Goal: Transaction & Acquisition: Purchase product/service

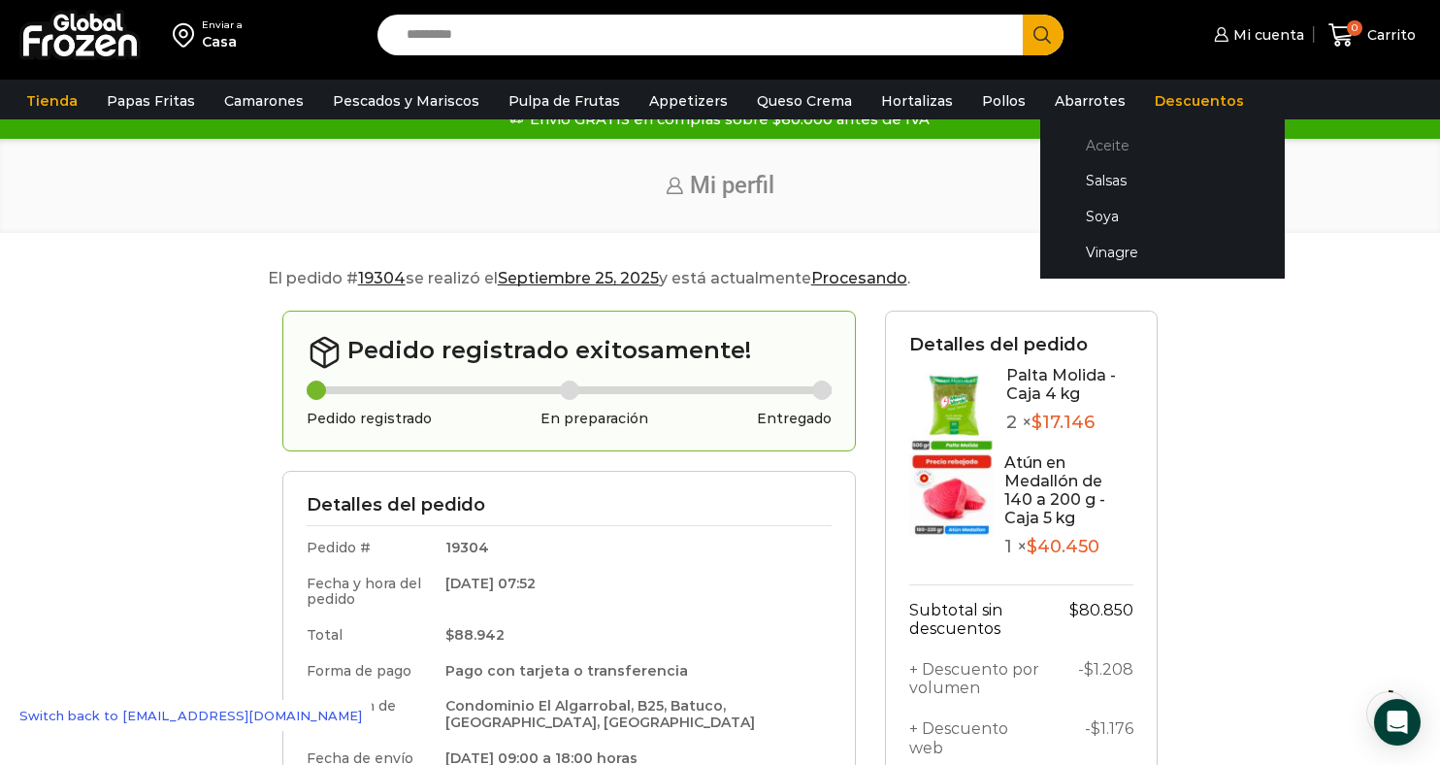
click at [1065, 149] on link "Aceite" at bounding box center [1163, 145] width 206 height 36
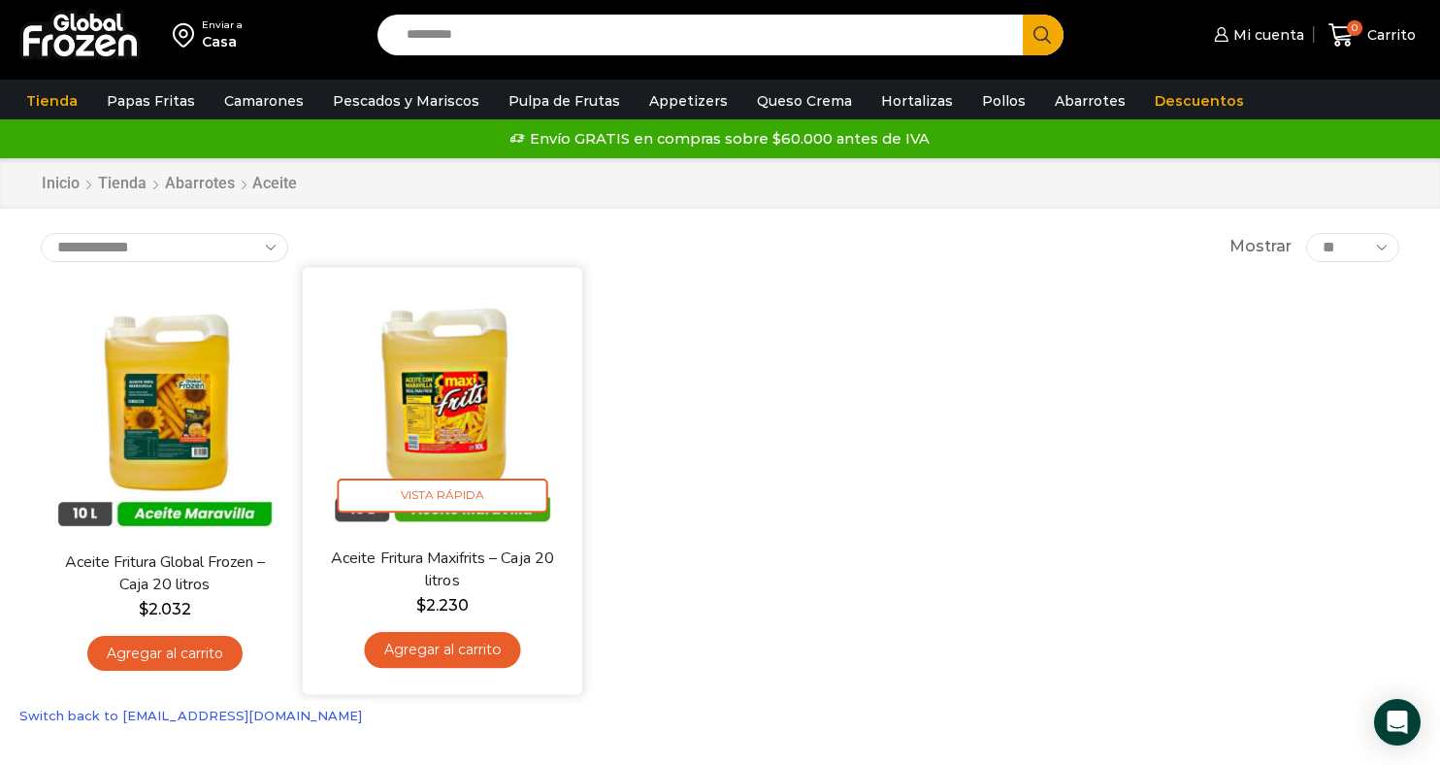
click at [436, 651] on link "Agregar al carrito" at bounding box center [442, 650] width 156 height 36
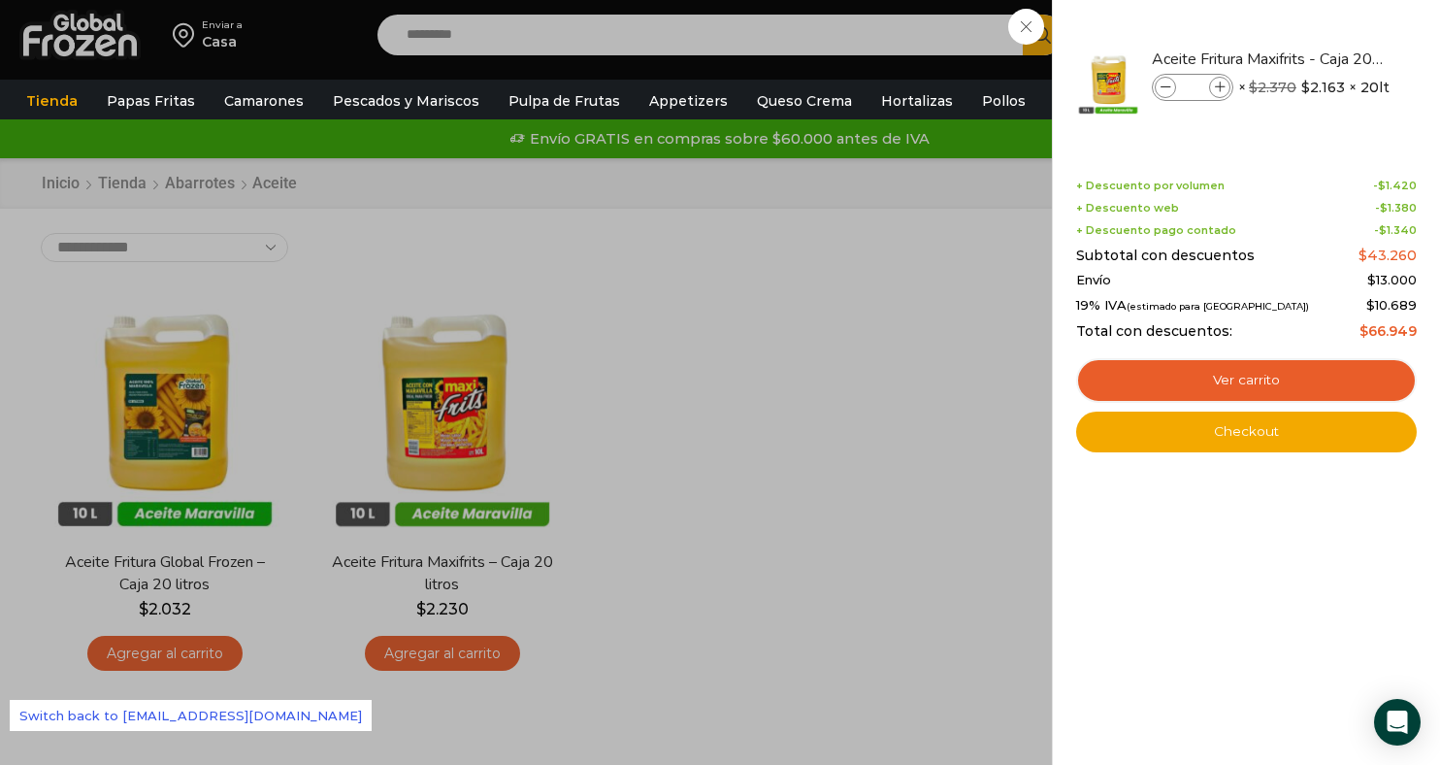
click at [1324, 30] on div "1 Carrito 1 1 Shopping Cart *" at bounding box center [1372, 36] width 97 height 46
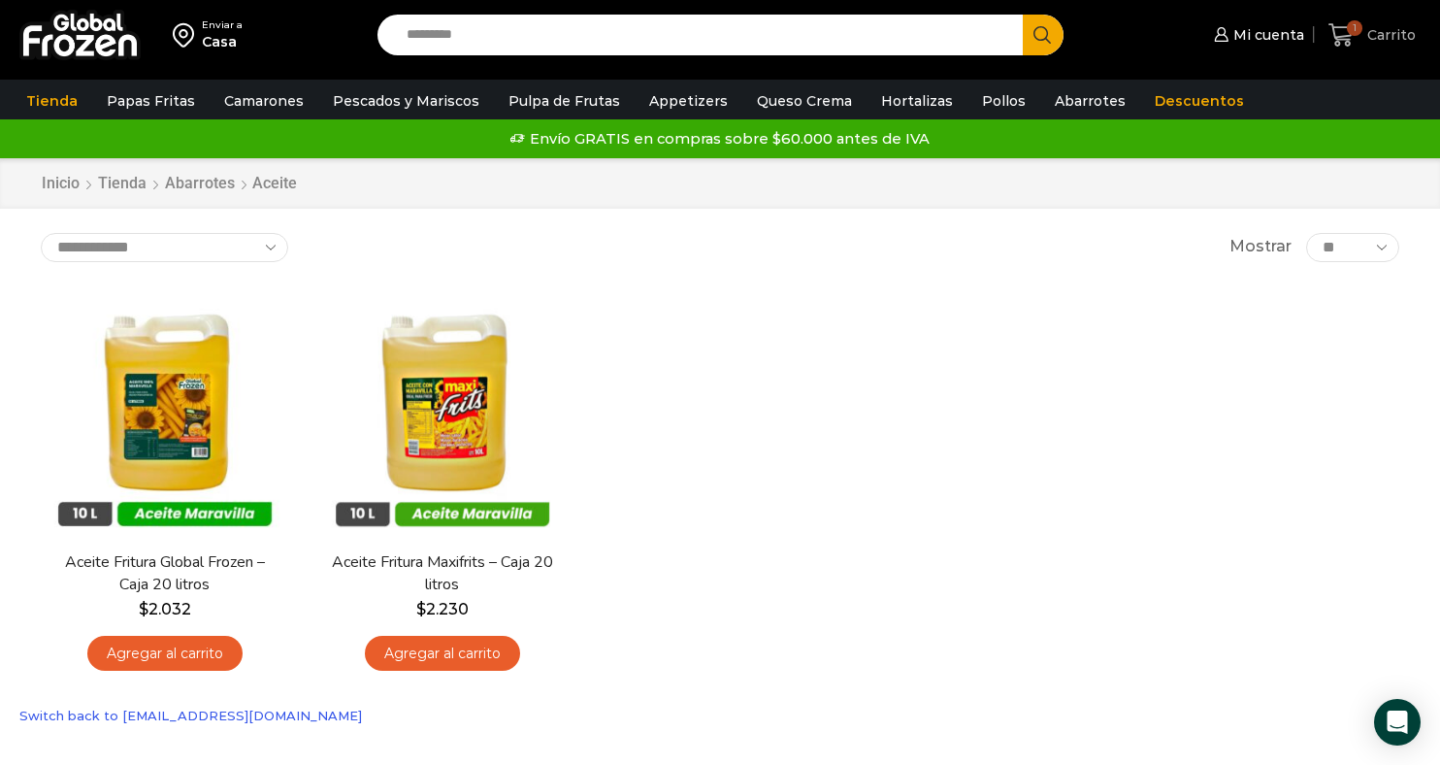
click at [1353, 29] on span "1" at bounding box center [1355, 28] width 16 height 16
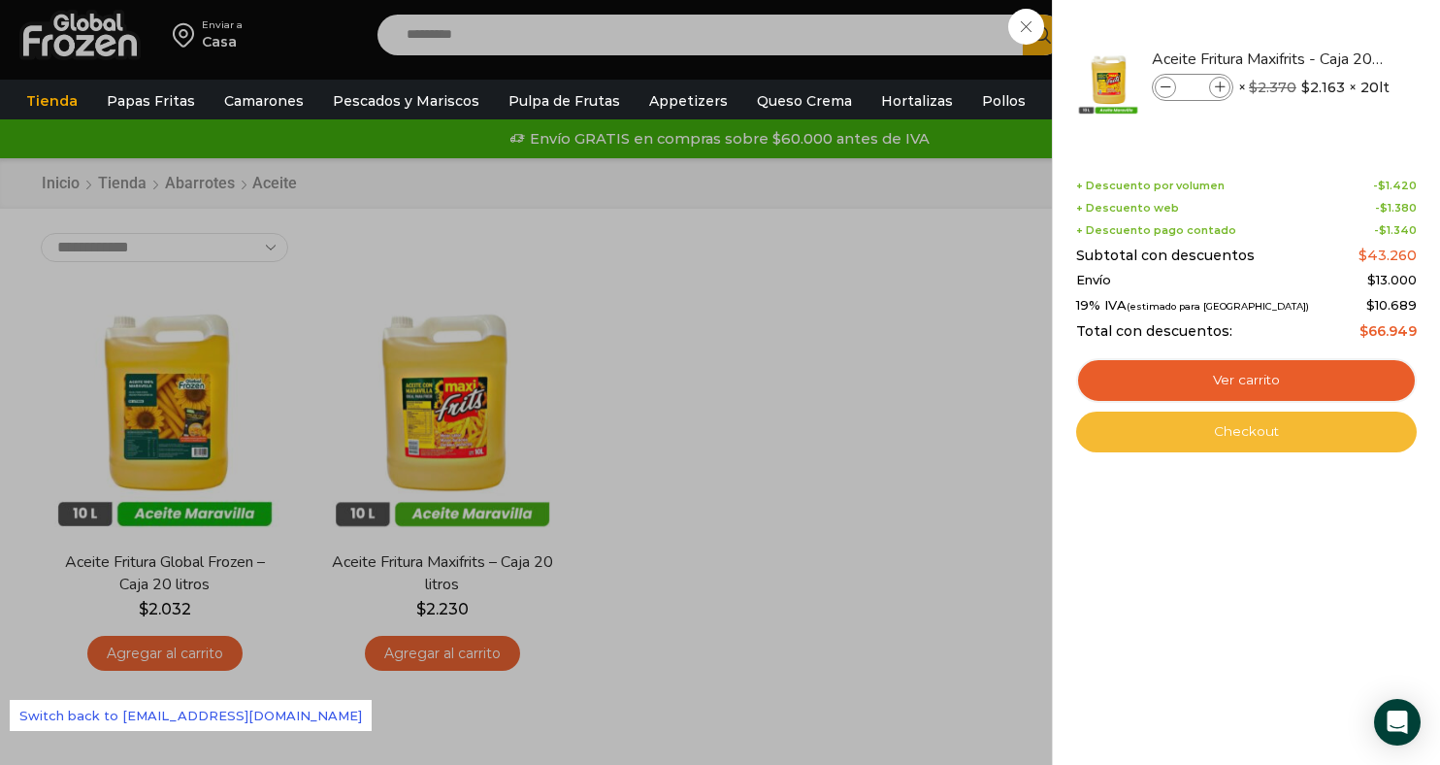
click at [1221, 432] on link "Checkout" at bounding box center [1246, 431] width 341 height 41
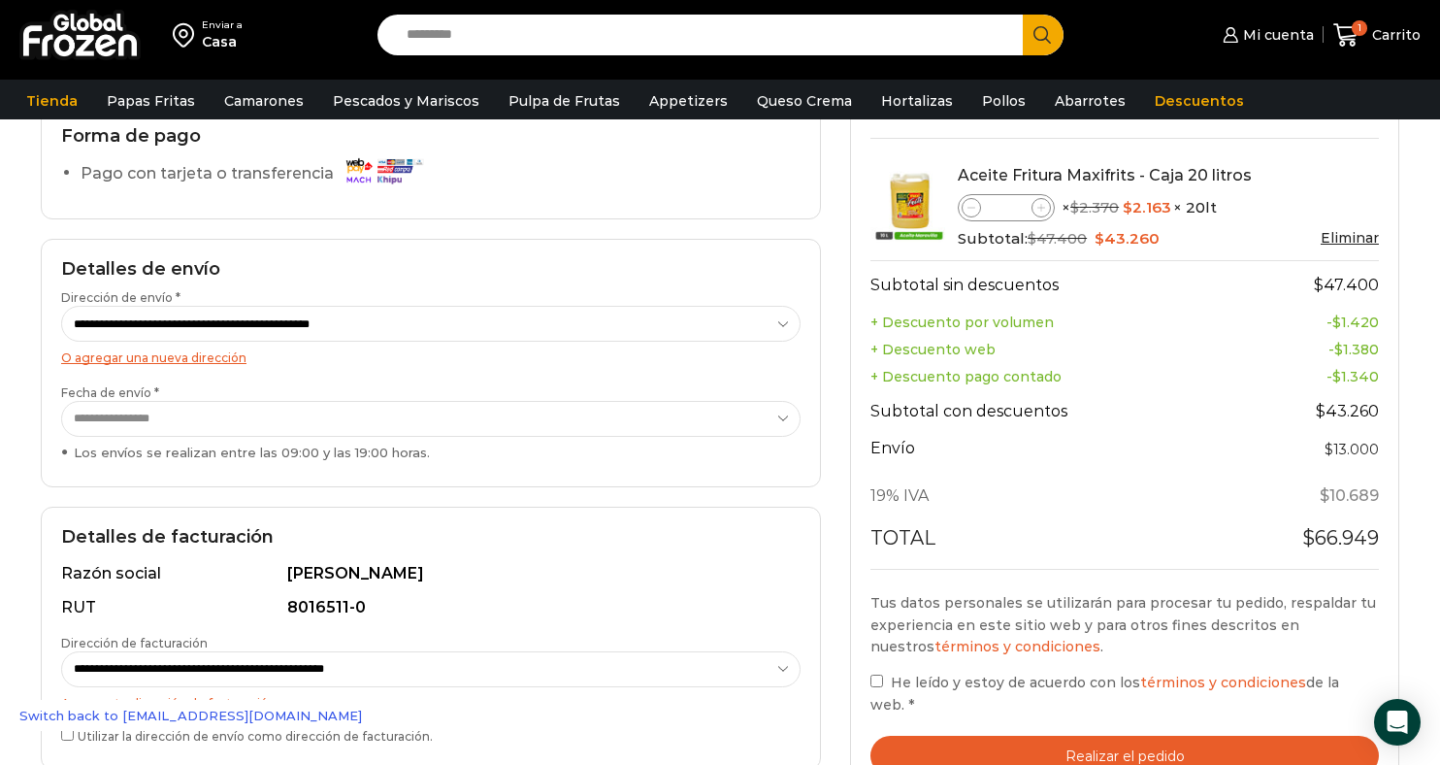
scroll to position [182, 0]
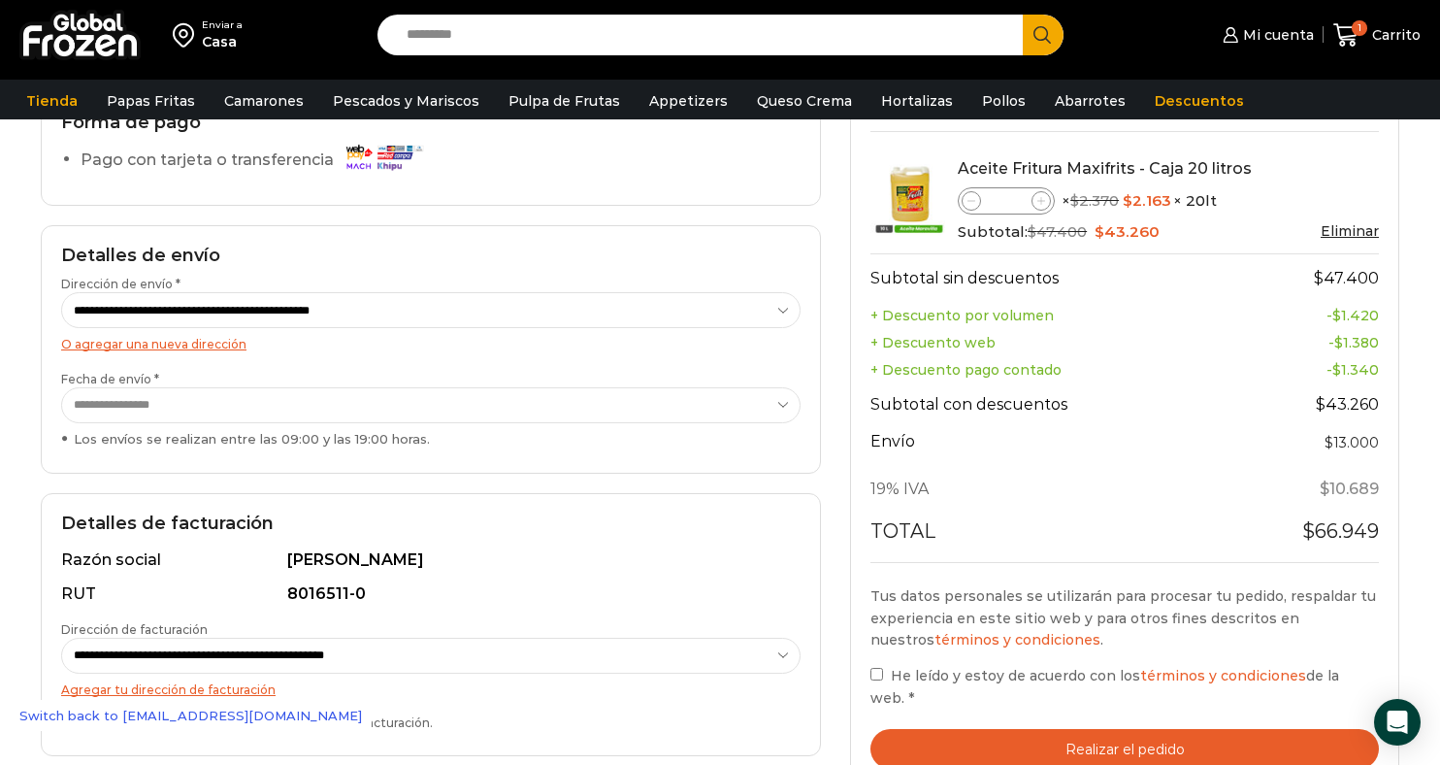
click at [256, 396] on select "**********" at bounding box center [430, 405] width 739 height 36
click at [351, 306] on select "**********" at bounding box center [430, 310] width 739 height 36
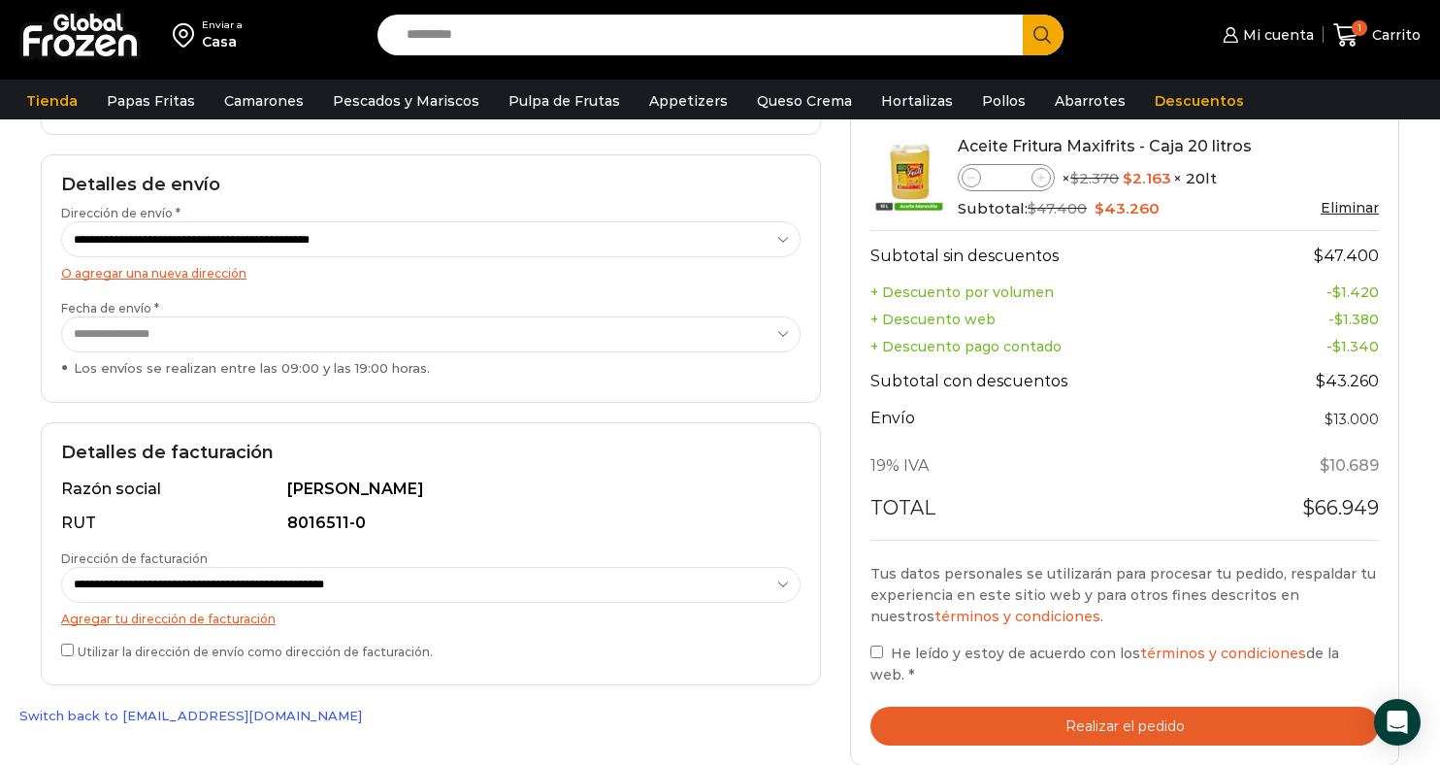
scroll to position [275, 0]
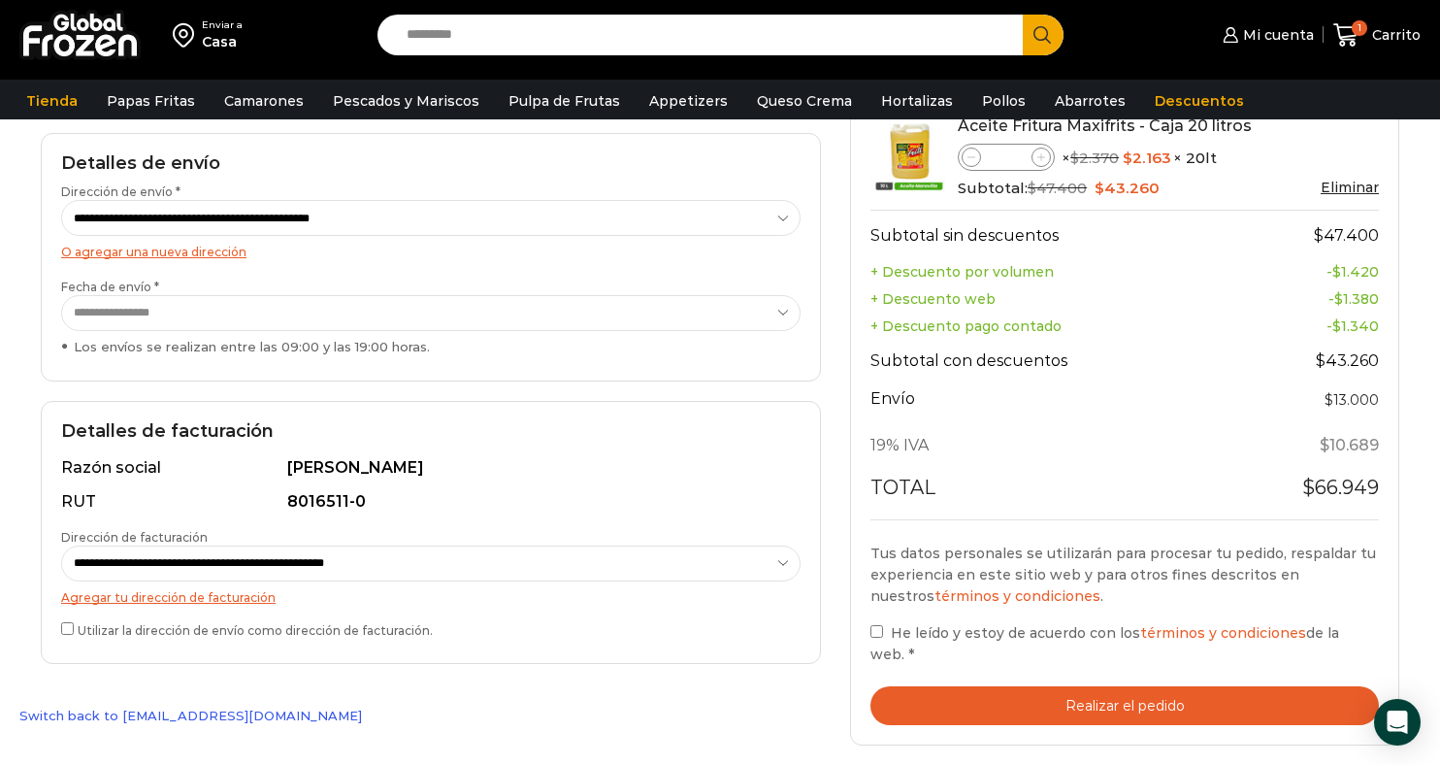
click at [210, 560] on select "**********" at bounding box center [430, 563] width 739 height 36
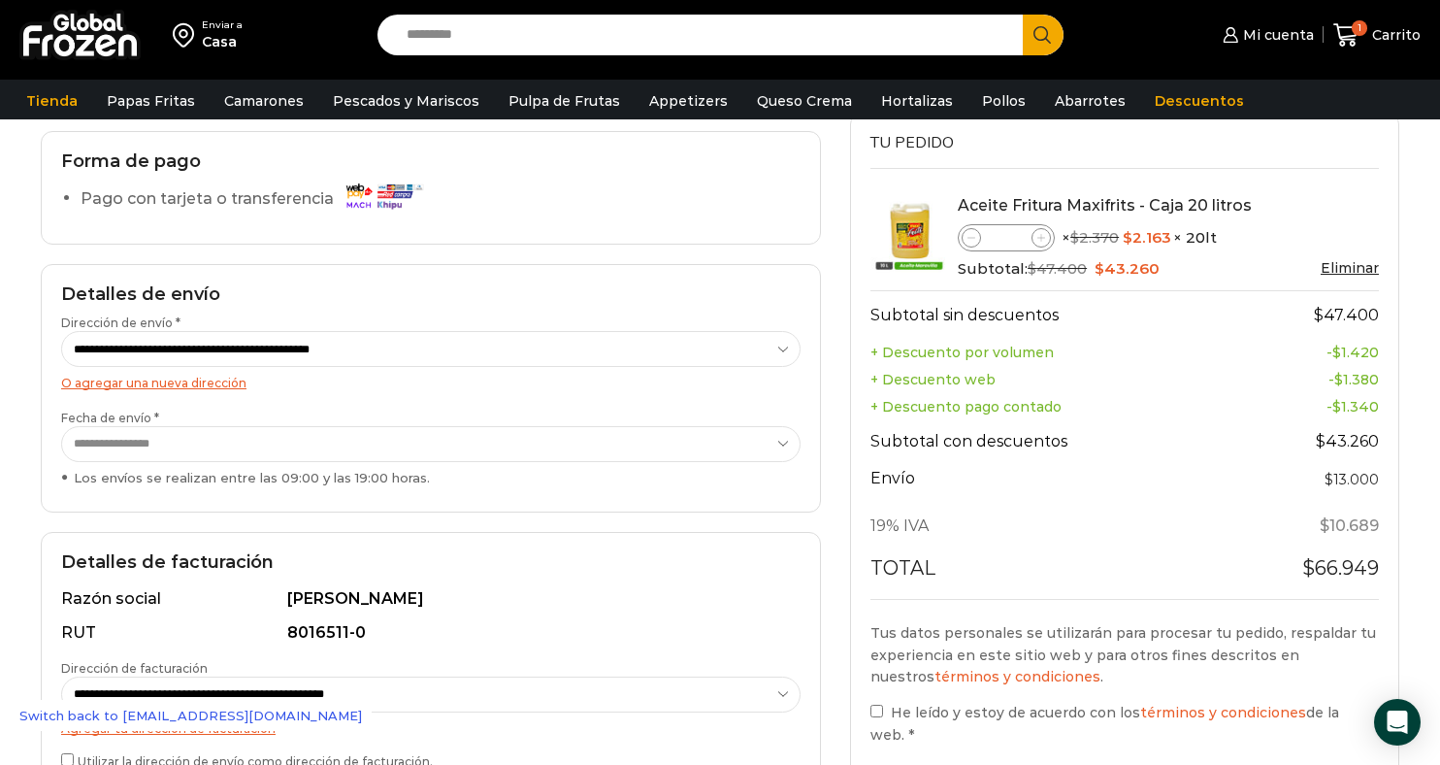
scroll to position [148, 0]
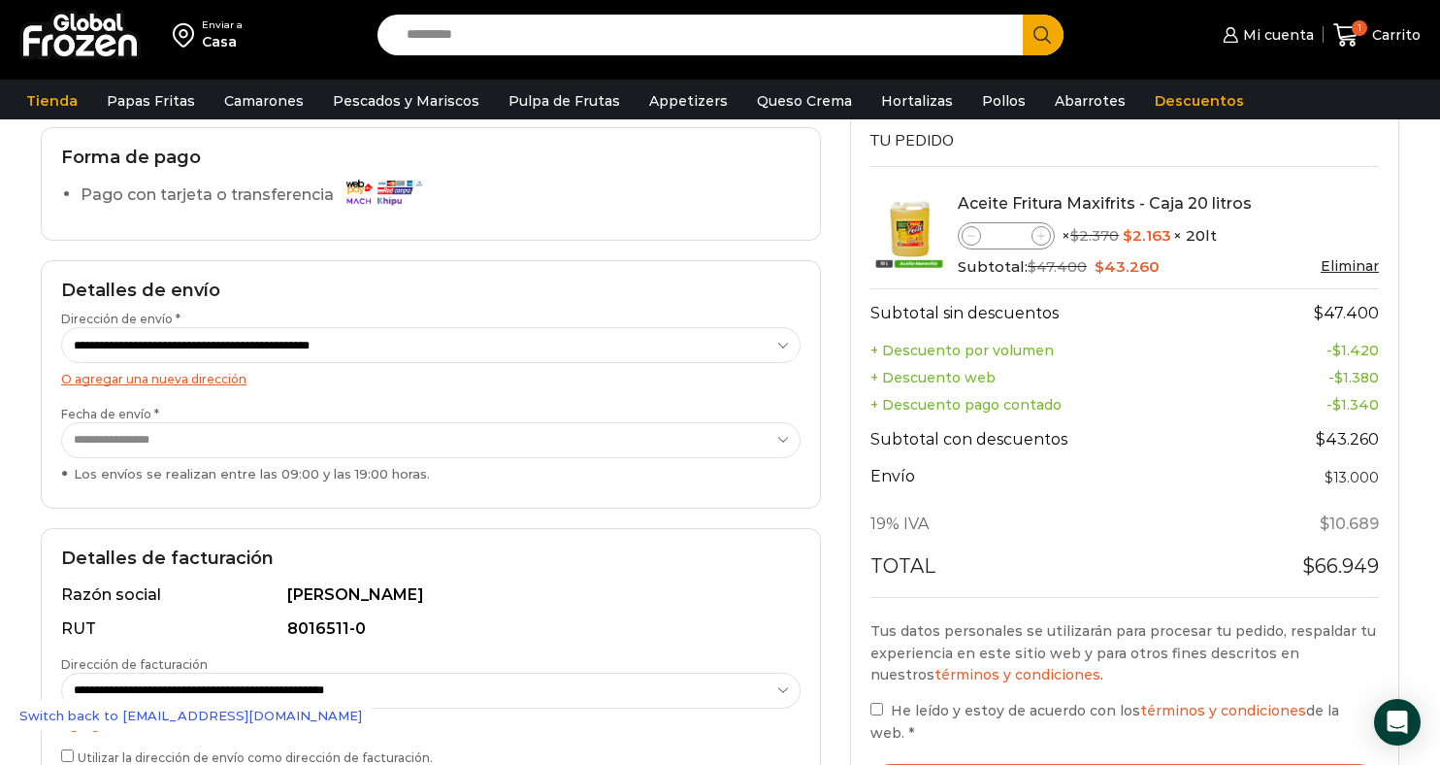
click at [964, 234] on span at bounding box center [971, 235] width 19 height 19
type input "*"
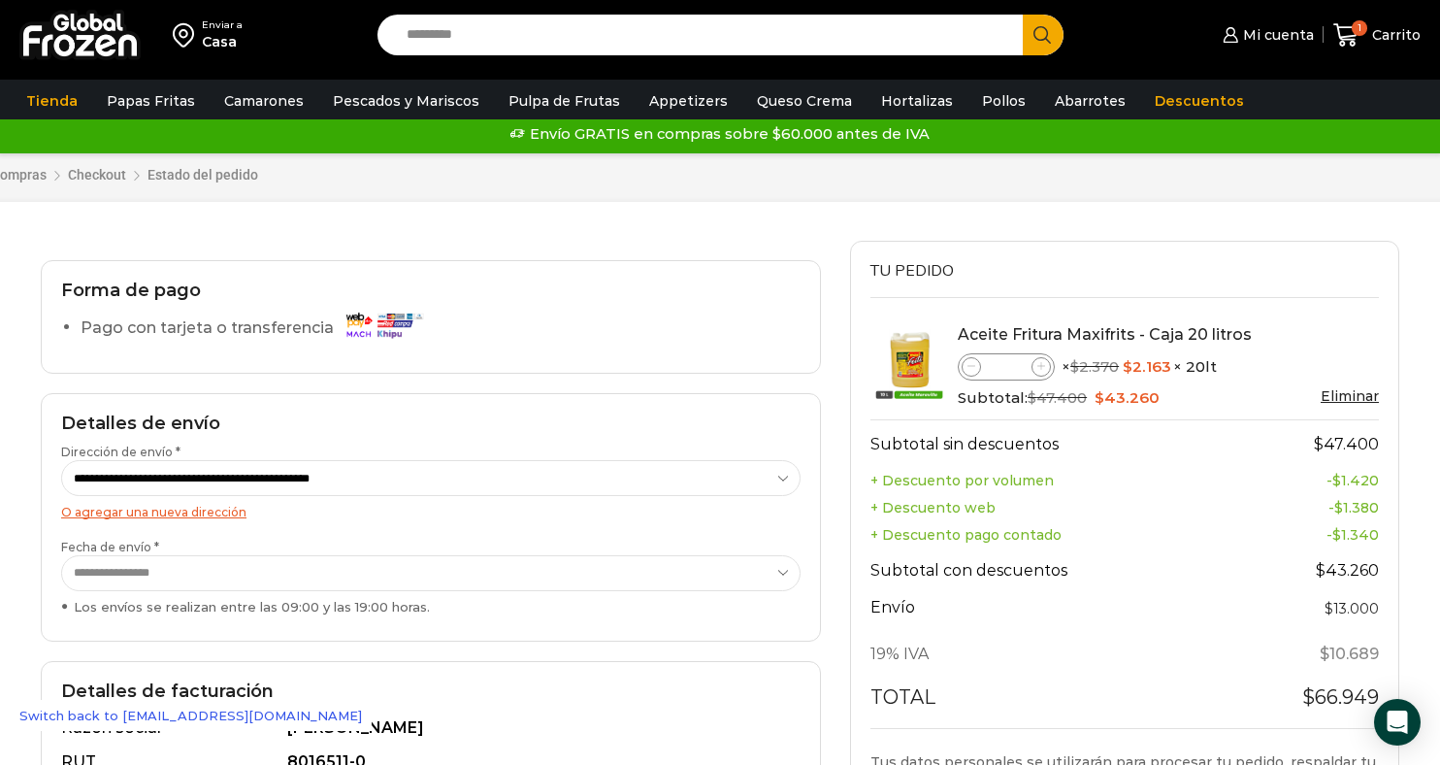
scroll to position [0, 0]
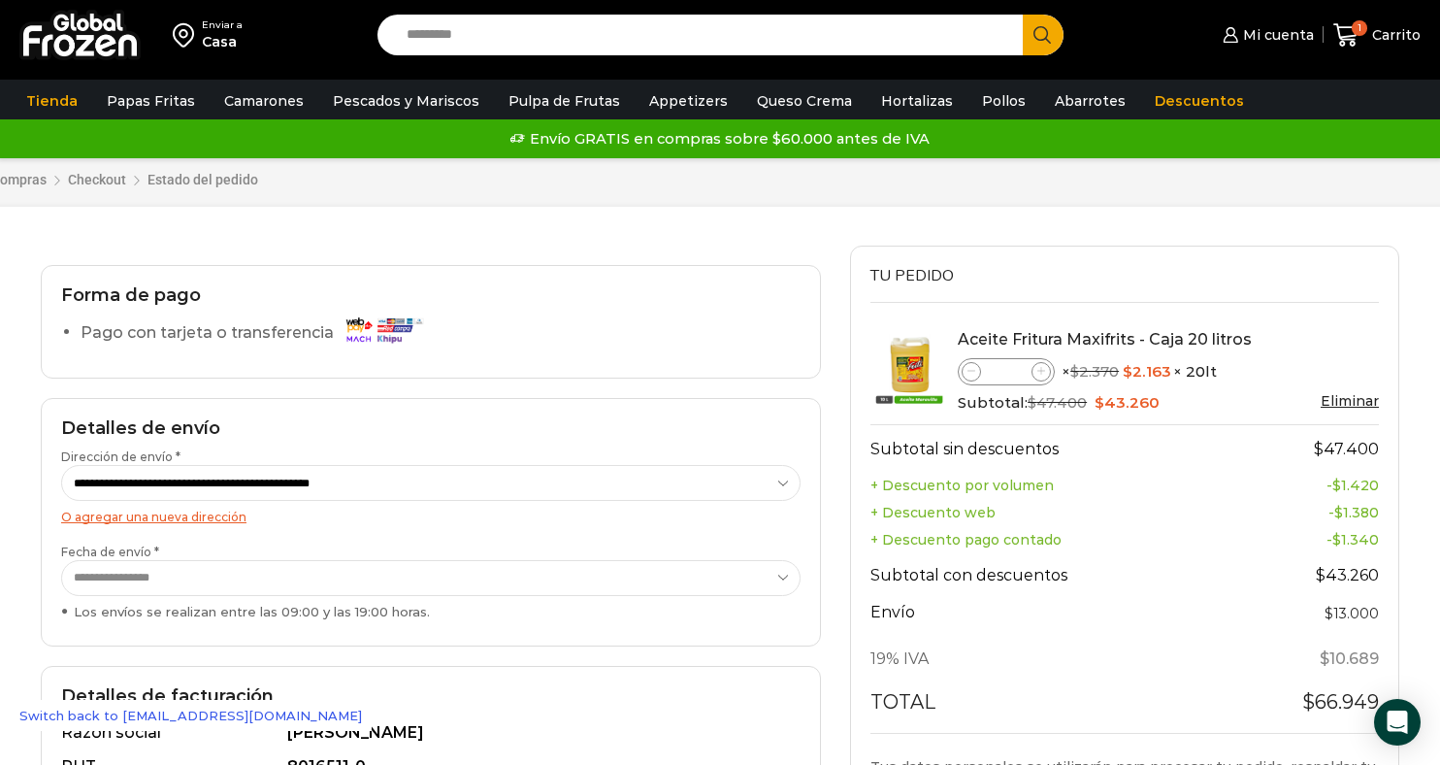
click at [928, 195] on div "Carrito de compras Checkout Estado del pedido" at bounding box center [737, 173] width 1616 height 69
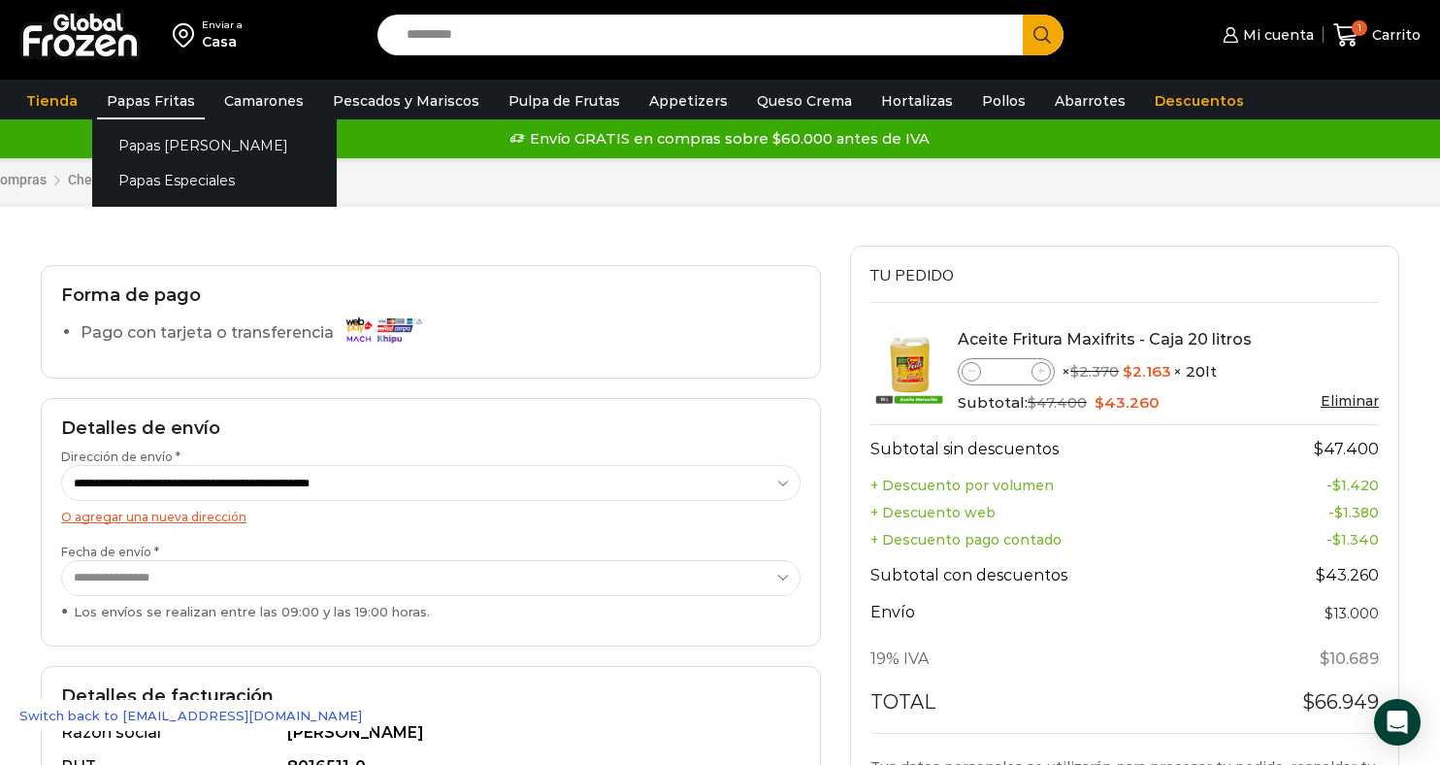
click at [150, 101] on link "Papas Fritas" at bounding box center [151, 100] width 108 height 37
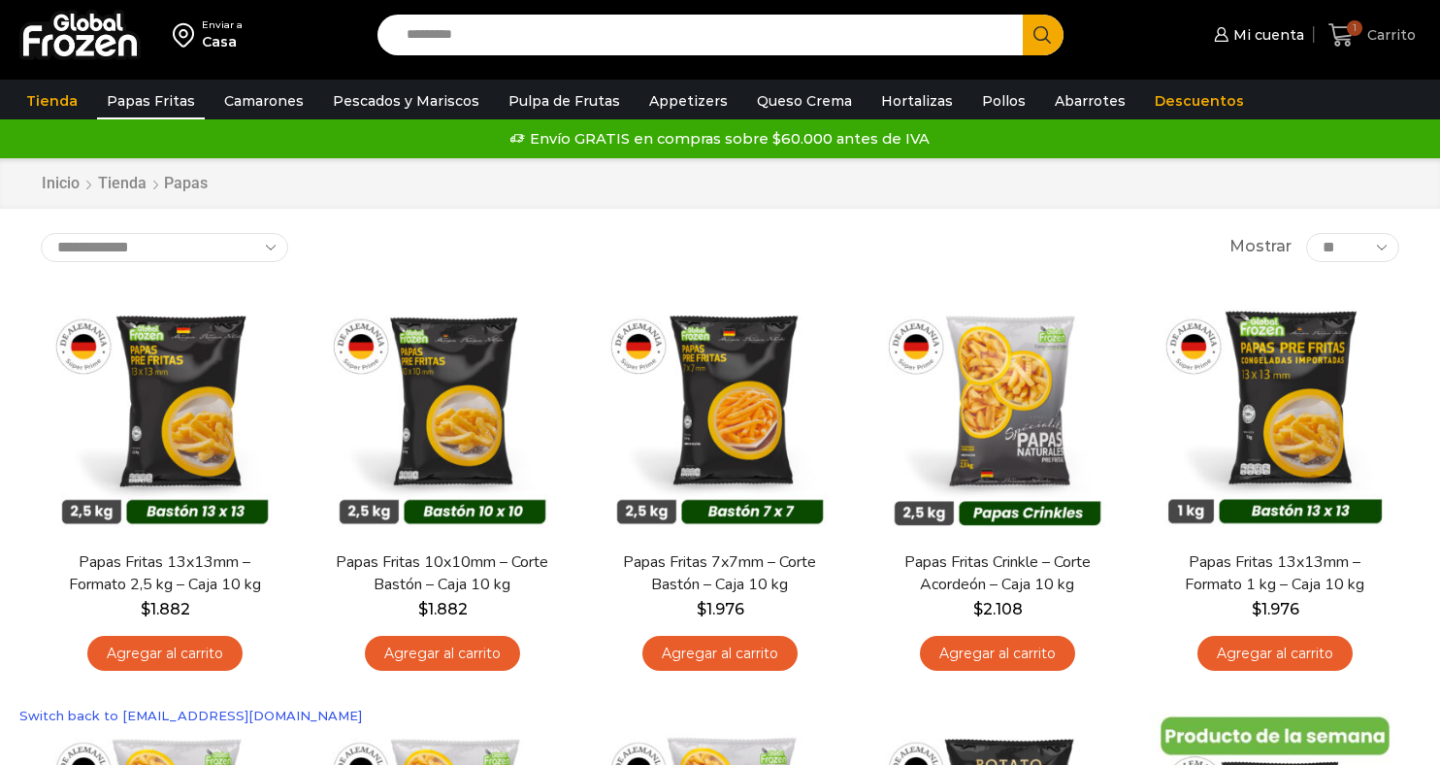
click at [1386, 25] on span "Carrito" at bounding box center [1389, 34] width 53 height 19
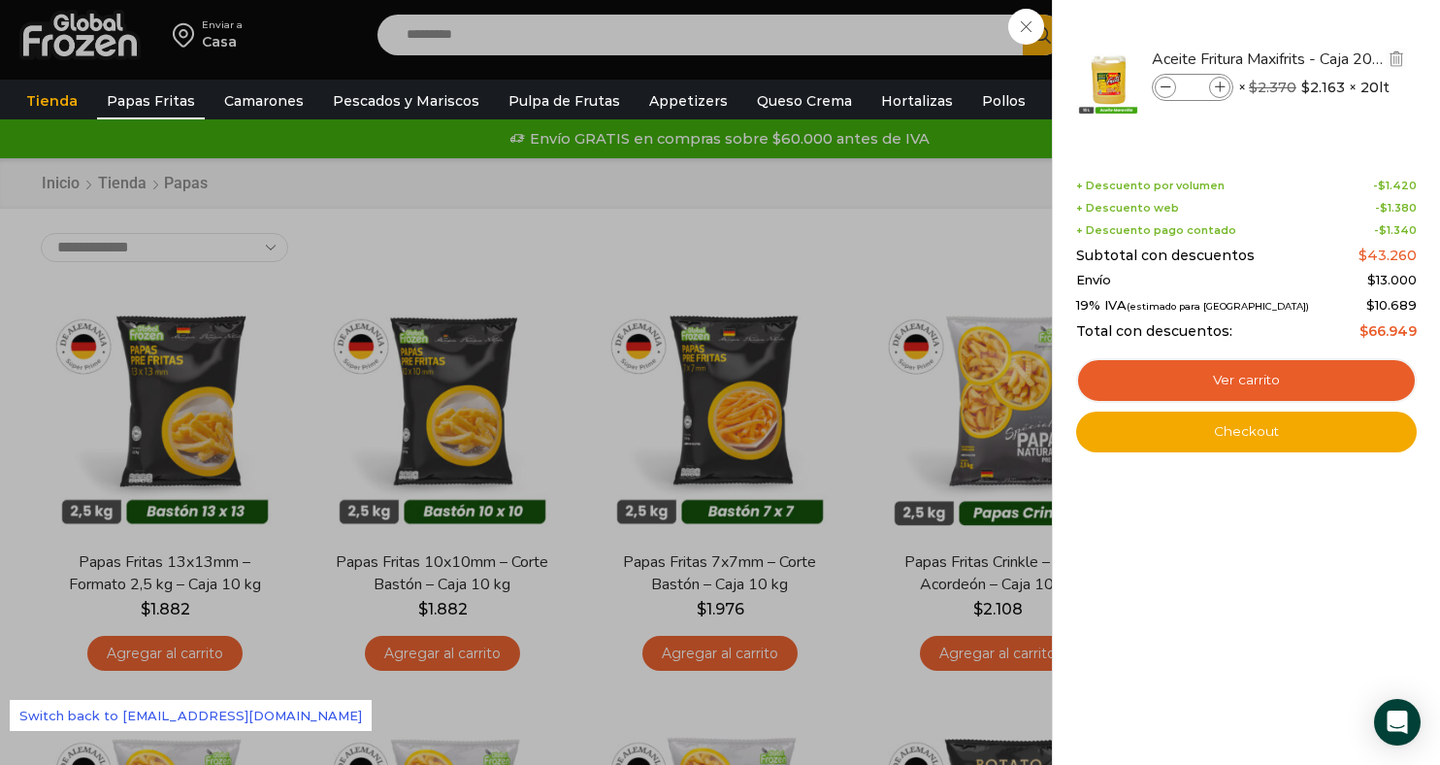
click at [1161, 87] on icon at bounding box center [1166, 87] width 11 height 11
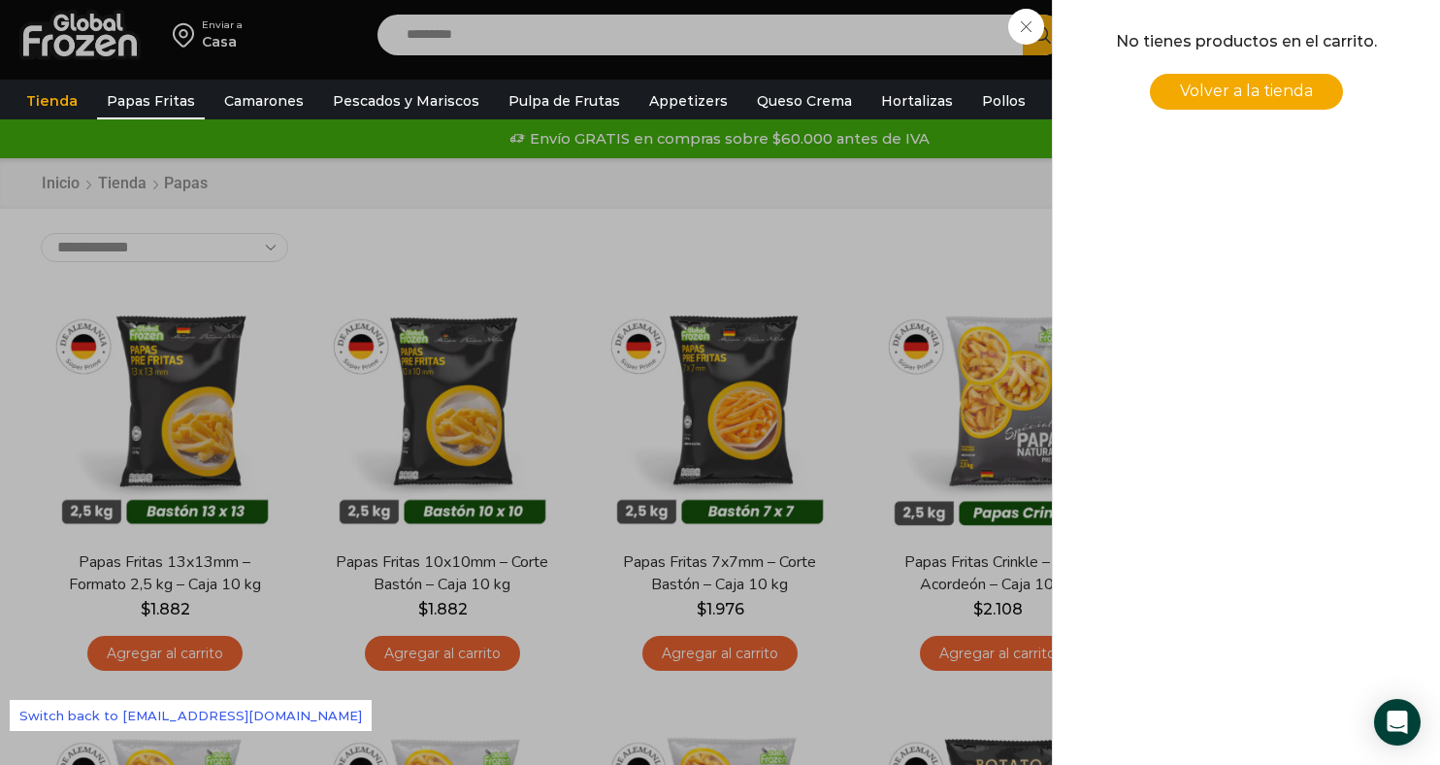
click at [1324, 32] on div "0 Carrito 0 0 Shopping Cart No tienes productos en el carrito. Volver a la tien…" at bounding box center [1372, 36] width 97 height 46
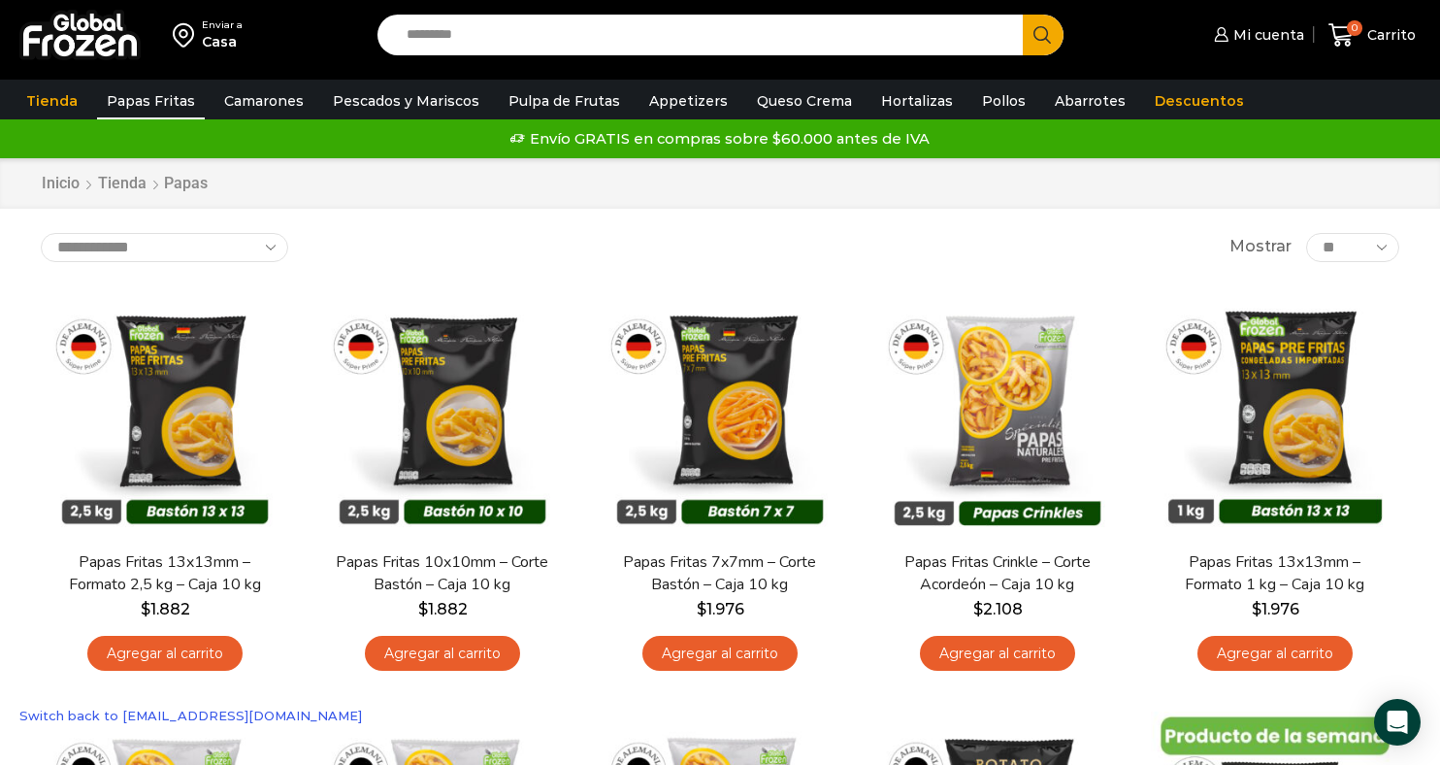
click at [161, 716] on link "Switch back to [EMAIL_ADDRESS][DOMAIN_NAME]" at bounding box center [191, 715] width 362 height 31
